Goal: Browse casually: Explore the website without a specific task or goal

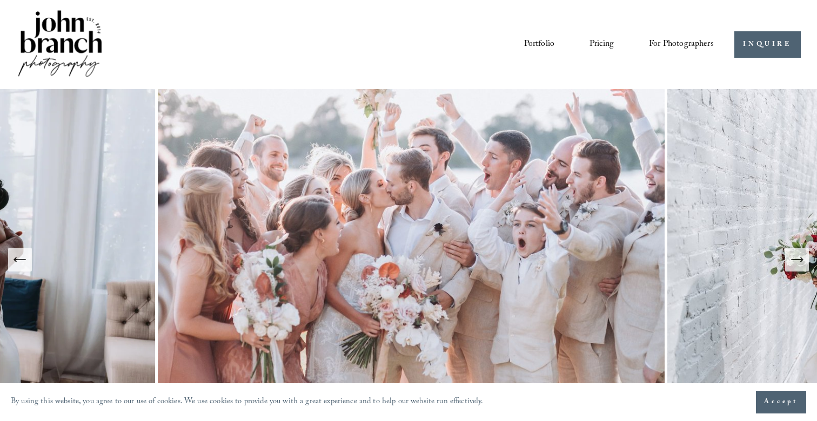
click at [796, 258] on icon "Next Slide" at bounding box center [796, 259] width 15 height 15
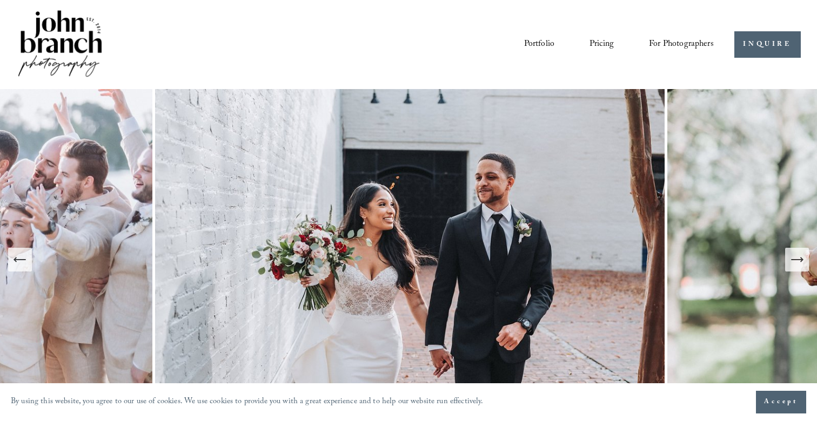
click at [796, 258] on icon "Next Slide" at bounding box center [796, 259] width 15 height 15
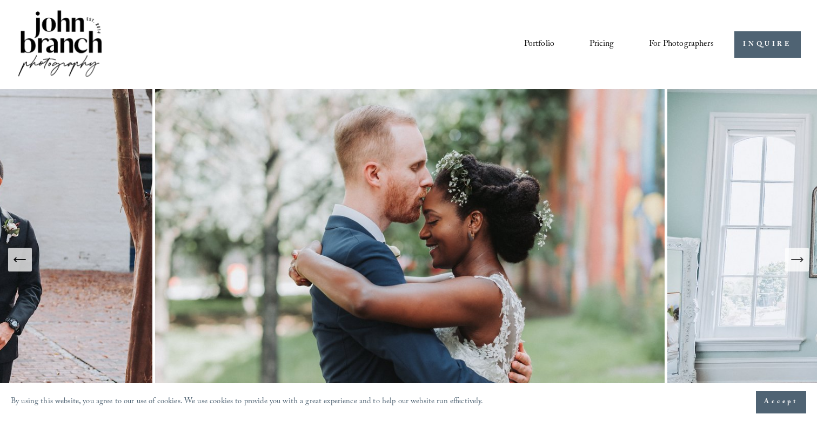
click at [796, 258] on icon "Next Slide" at bounding box center [796, 259] width 15 height 15
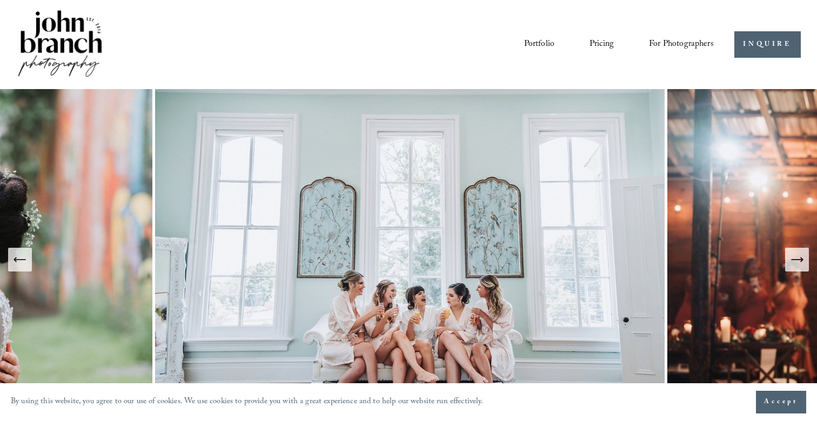
click at [796, 258] on icon "Next Slide" at bounding box center [796, 259] width 15 height 15
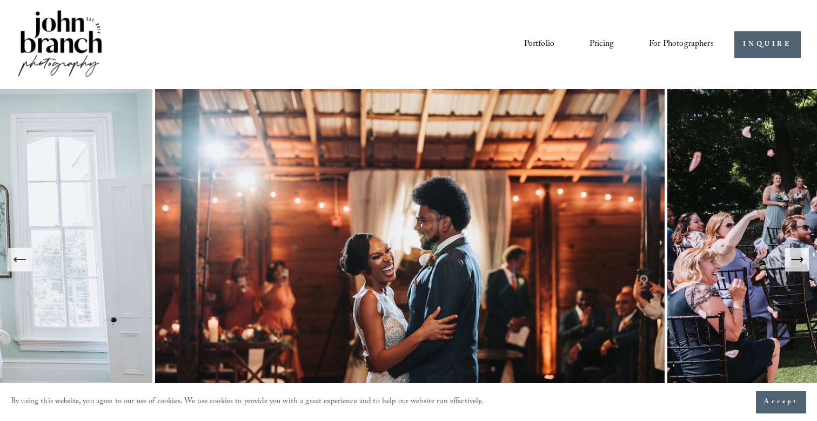
click at [796, 258] on icon "Next Slide" at bounding box center [796, 259] width 15 height 15
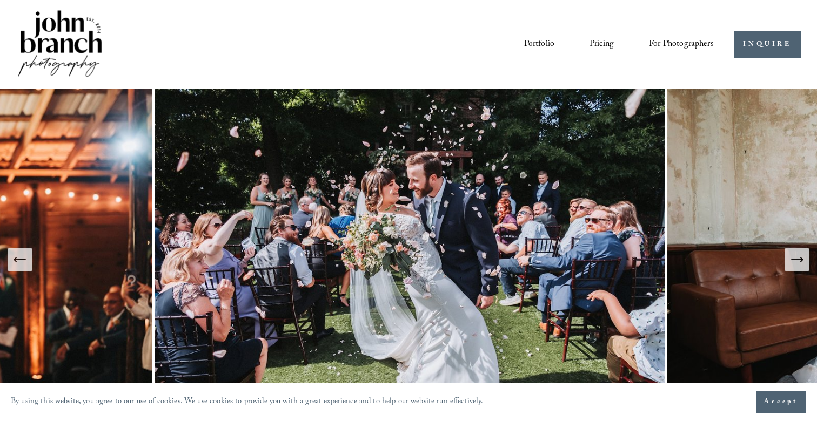
click at [796, 258] on icon "Next Slide" at bounding box center [796, 259] width 15 height 15
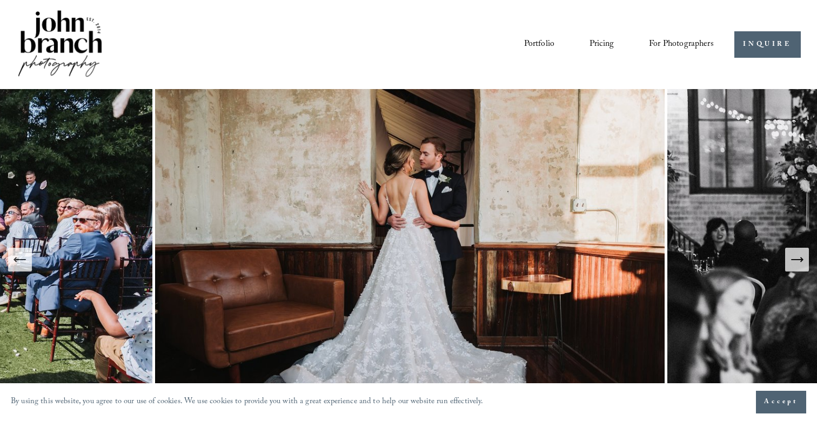
click at [793, 253] on icon "Next Slide" at bounding box center [796, 259] width 15 height 15
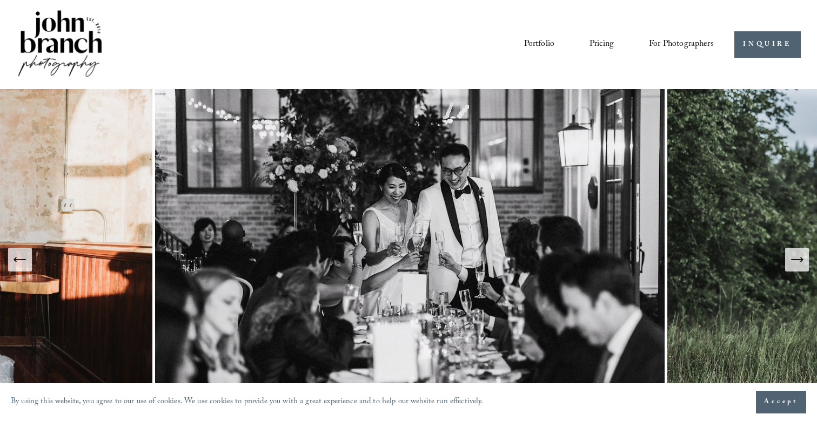
click at [793, 253] on icon "Next Slide" at bounding box center [796, 259] width 15 height 15
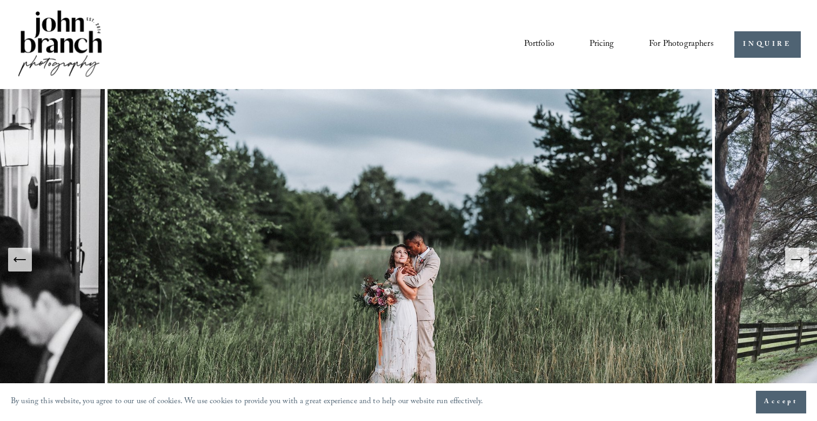
click at [793, 253] on icon "Next Slide" at bounding box center [796, 259] width 15 height 15
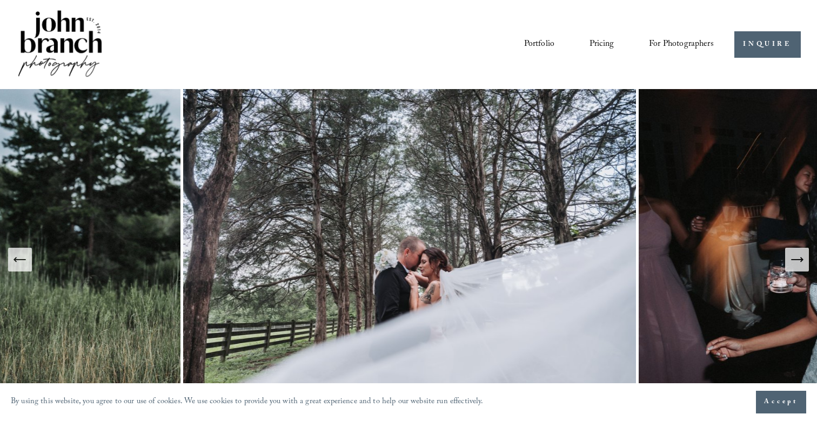
click at [793, 253] on icon "Next Slide" at bounding box center [796, 259] width 15 height 15
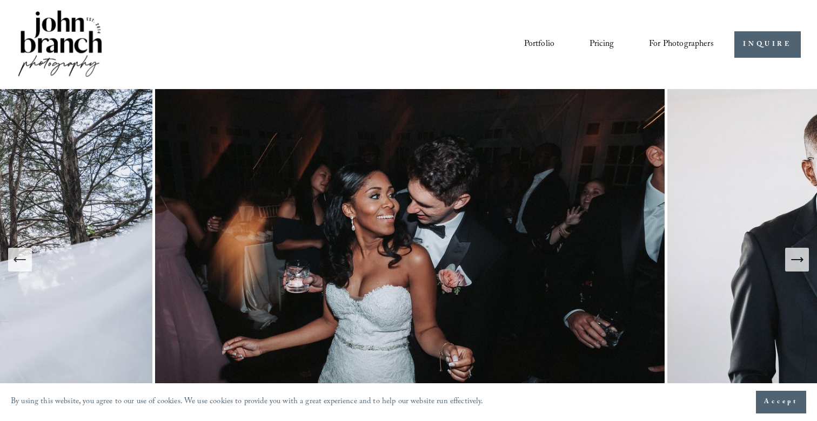
click at [793, 253] on icon "Next Slide" at bounding box center [796, 259] width 15 height 15
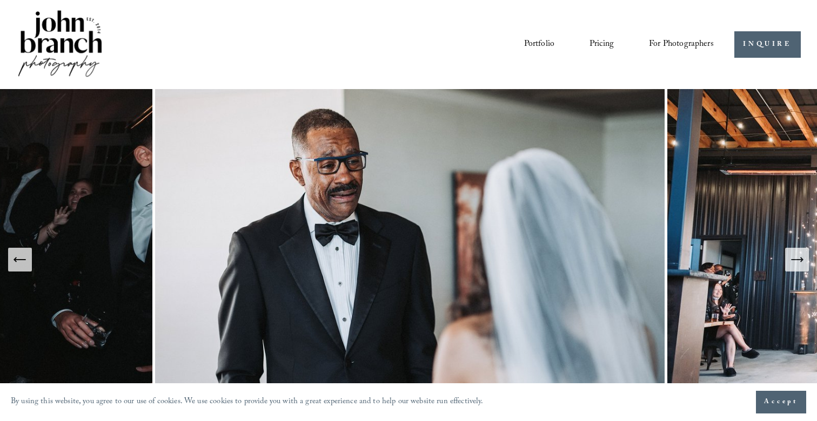
click at [793, 253] on icon "Next Slide" at bounding box center [796, 259] width 15 height 15
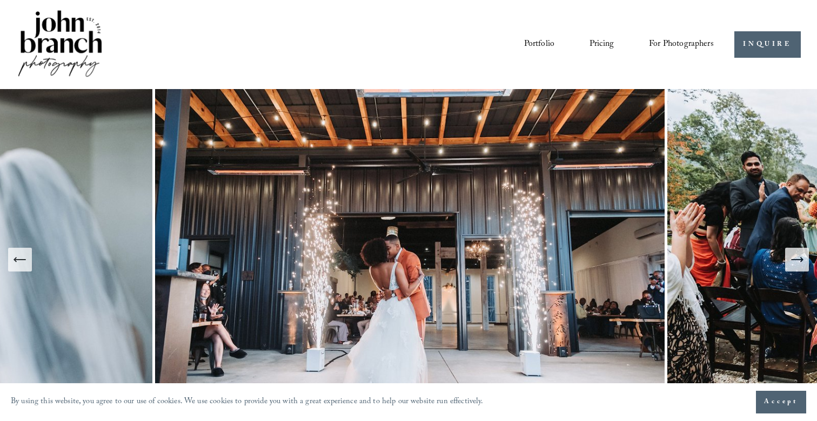
click at [795, 263] on icon "Next Slide" at bounding box center [796, 259] width 15 height 15
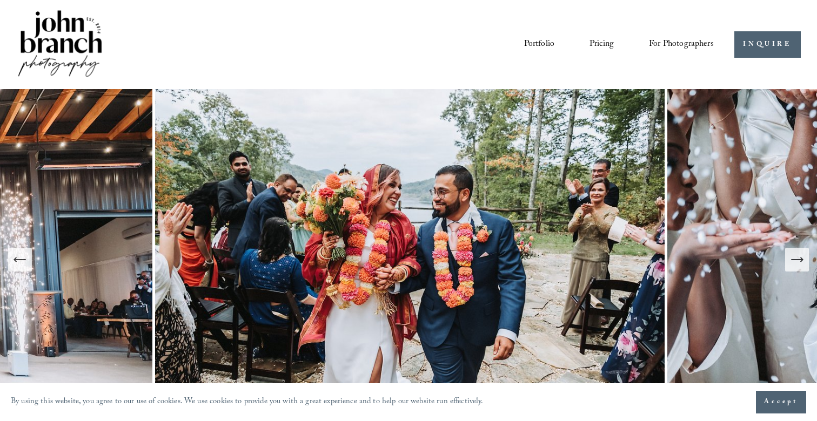
click at [795, 263] on icon "Next Slide" at bounding box center [796, 259] width 15 height 15
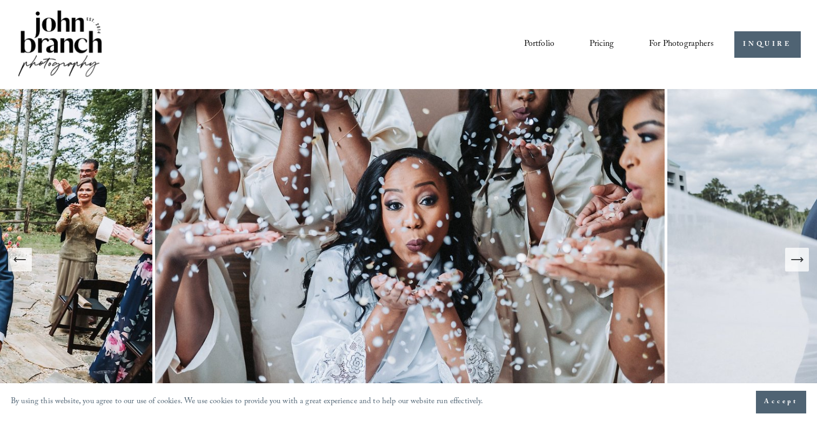
click at [795, 263] on icon "Next Slide" at bounding box center [796, 259] width 15 height 15
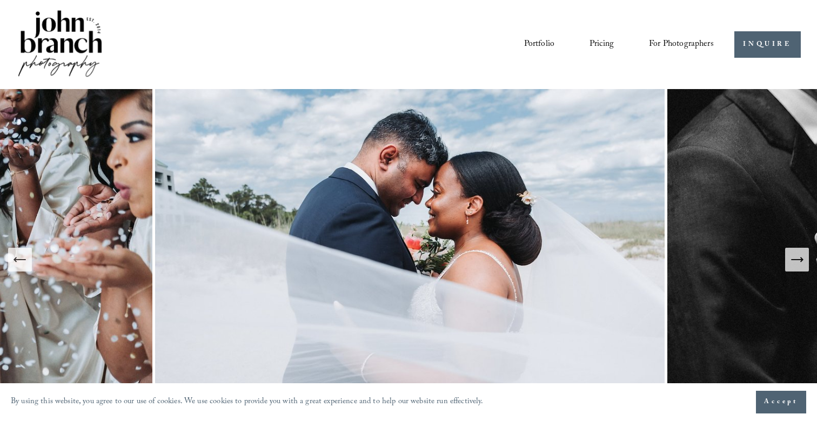
click at [795, 263] on icon "Next Slide" at bounding box center [796, 259] width 15 height 15
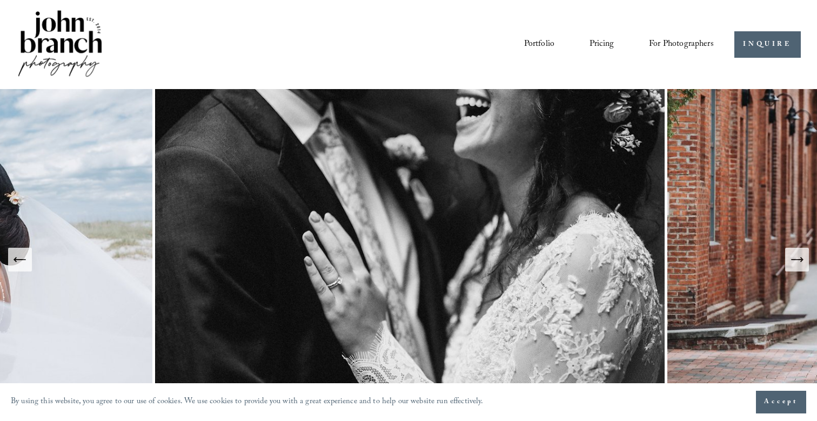
click at [795, 263] on icon "Next Slide" at bounding box center [796, 259] width 15 height 15
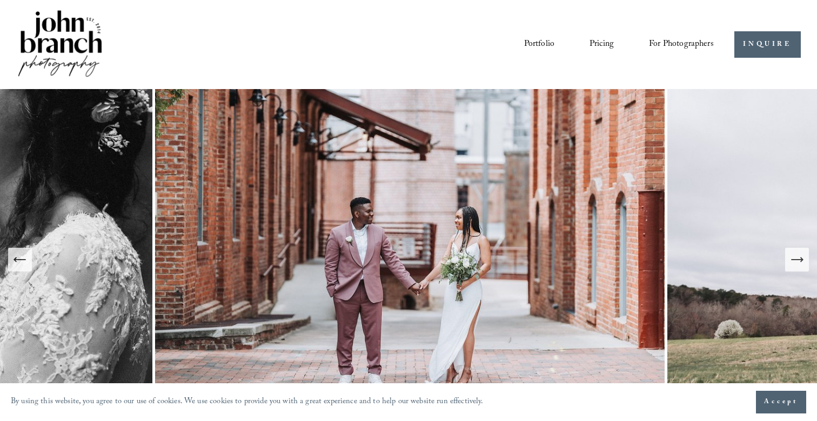
click at [795, 263] on icon "Next Slide" at bounding box center [796, 259] width 15 height 15
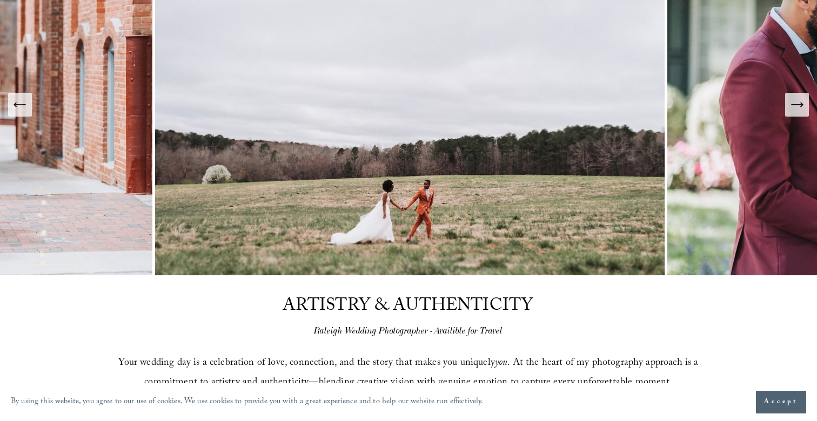
scroll to position [108, 0]
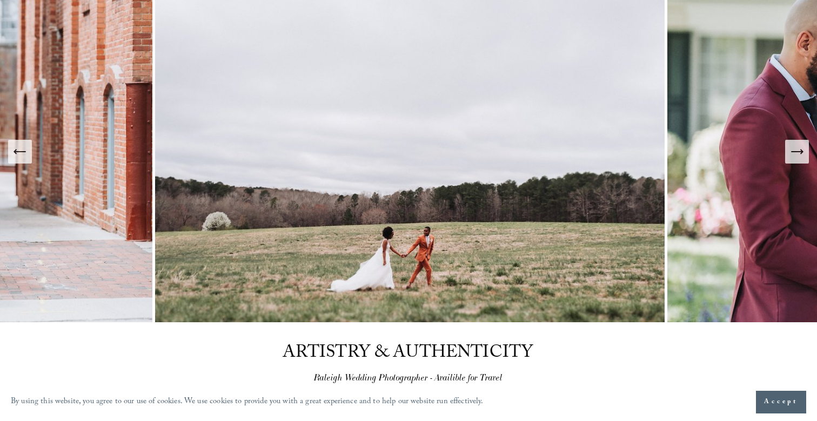
click at [793, 154] on icon "Next Slide" at bounding box center [796, 151] width 15 height 15
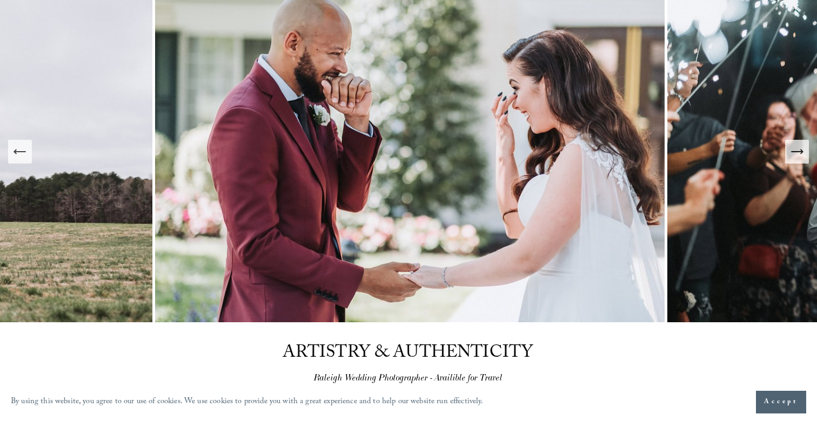
click at [793, 154] on icon "Next Slide" at bounding box center [796, 151] width 15 height 15
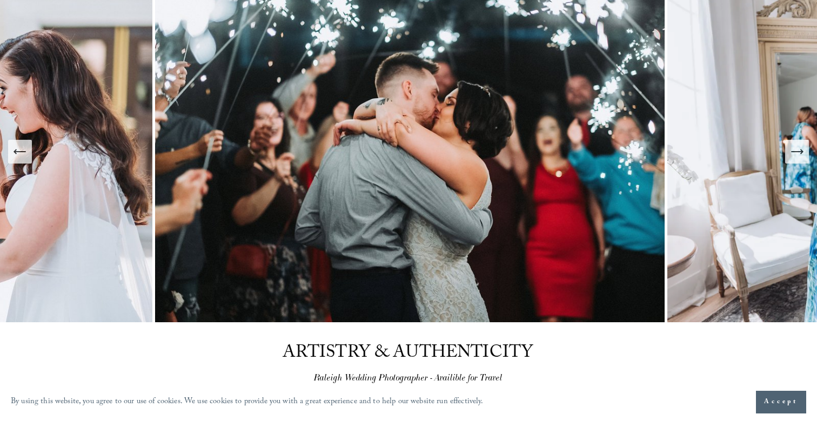
click at [793, 154] on icon "Next Slide" at bounding box center [796, 151] width 15 height 15
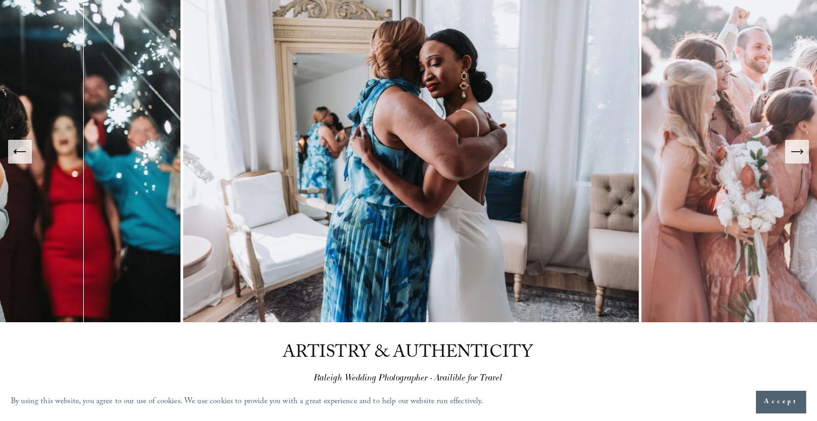
click at [793, 154] on icon "Next Slide" at bounding box center [796, 151] width 15 height 15
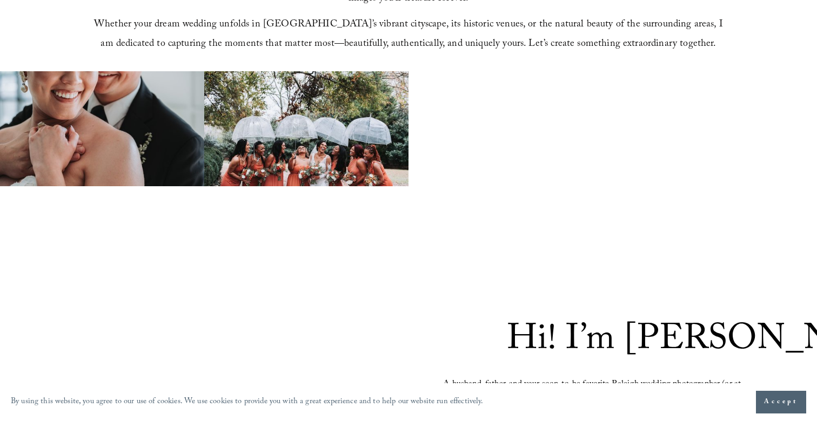
scroll to position [610, 0]
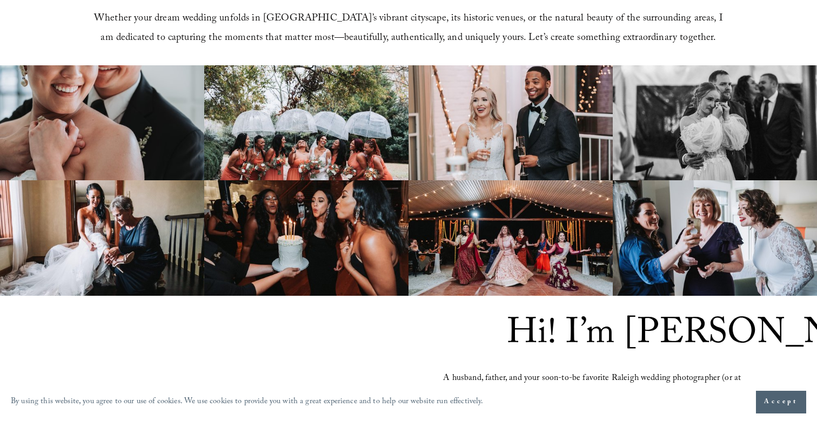
click at [159, 120] on img at bounding box center [102, 123] width 204 height 116
click at [563, 84] on img at bounding box center [510, 123] width 204 height 116
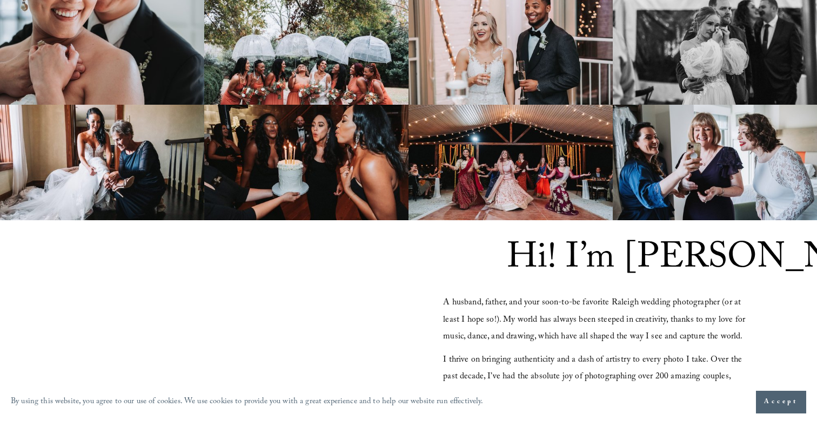
scroll to position [686, 0]
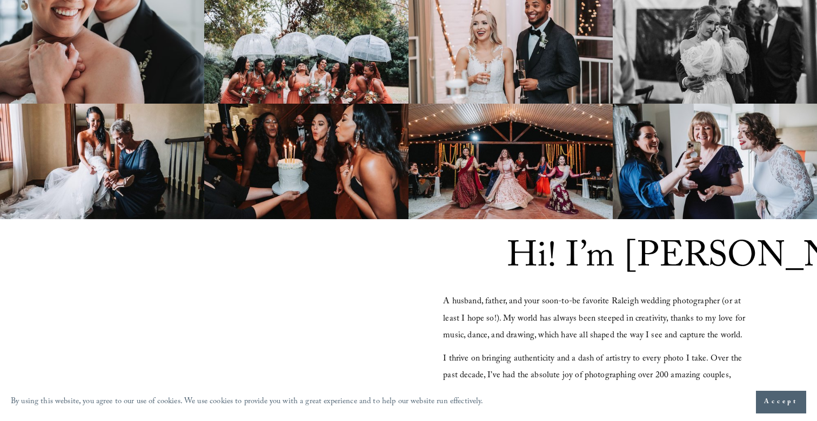
click at [683, 41] on img at bounding box center [714, 47] width 204 height 116
click at [689, 127] on img at bounding box center [714, 162] width 204 height 116
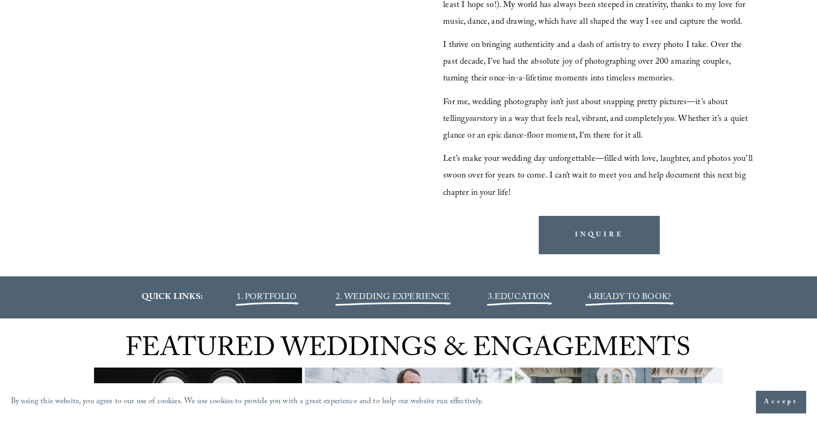
scroll to position [1294, 0]
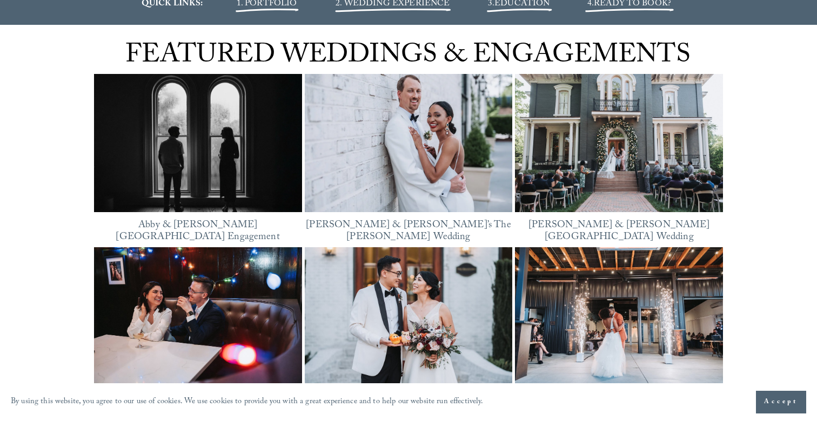
click at [225, 156] on img at bounding box center [198, 143] width 208 height 156
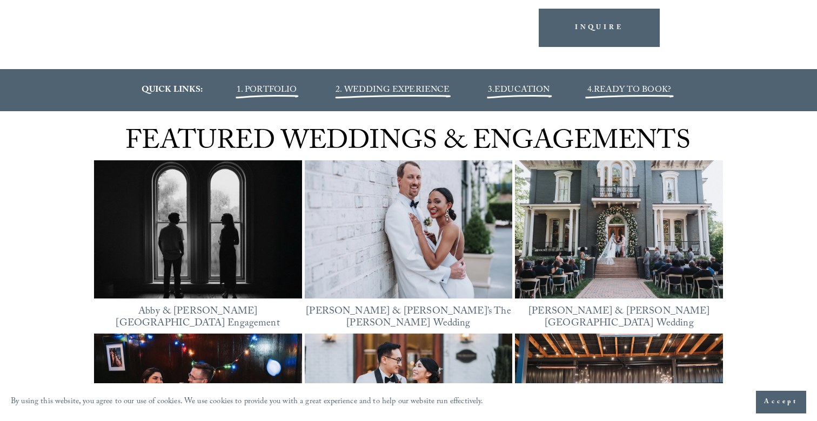
scroll to position [1239, 0]
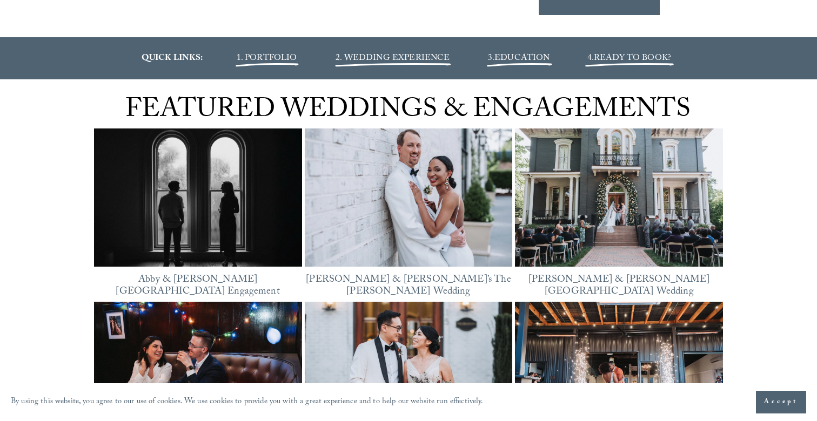
click at [416, 209] on img at bounding box center [409, 198] width 208 height 156
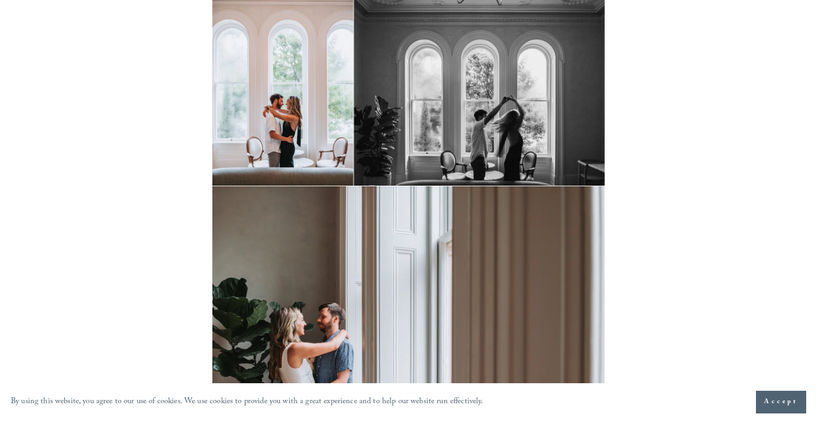
scroll to position [1329, 0]
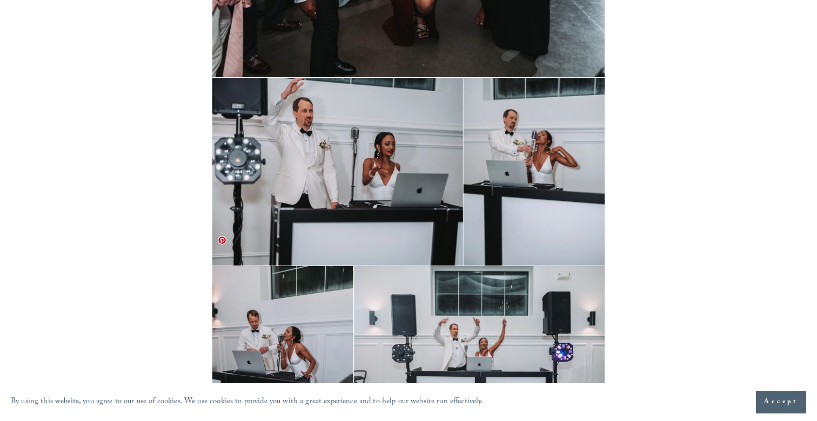
scroll to position [20630, 0]
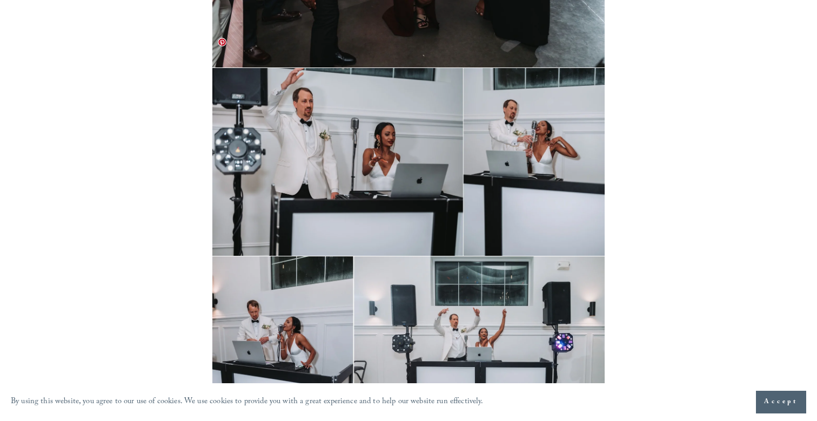
click at [379, 100] on img at bounding box center [408, 162] width 392 height 188
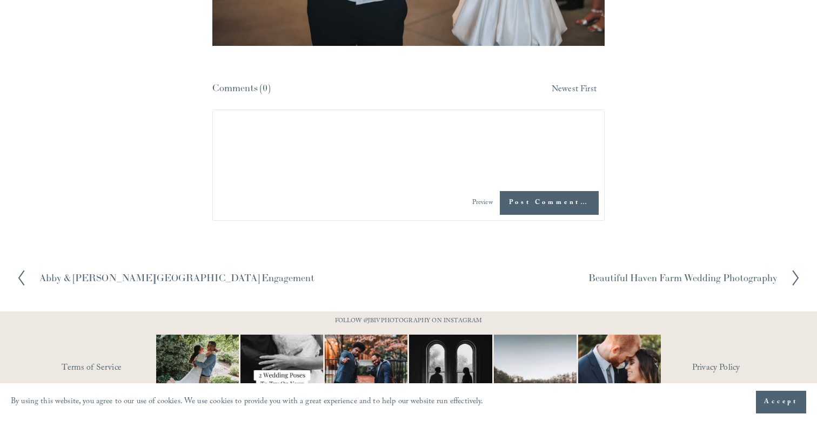
scroll to position [24858, 0]
